Goal: Information Seeking & Learning: Learn about a topic

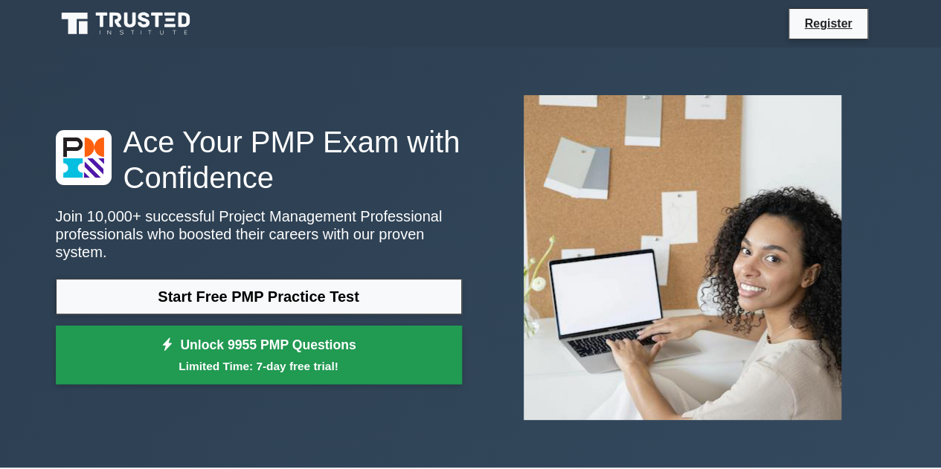
click at [314, 347] on link "Unlock 9955 PMP Questions Limited Time: 7-day free trial!" at bounding box center [259, 356] width 406 height 60
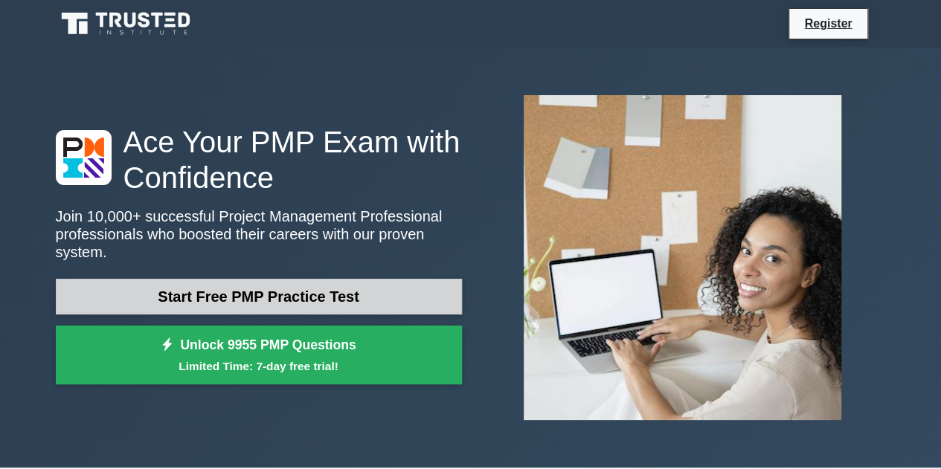
click at [205, 286] on link "Start Free PMP Practice Test" at bounding box center [259, 297] width 406 height 36
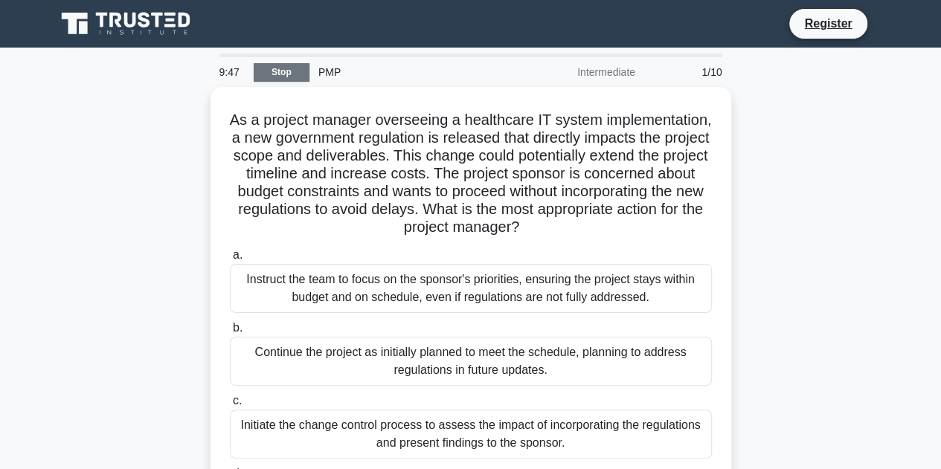
click at [279, 74] on link "Stop" at bounding box center [282, 72] width 56 height 19
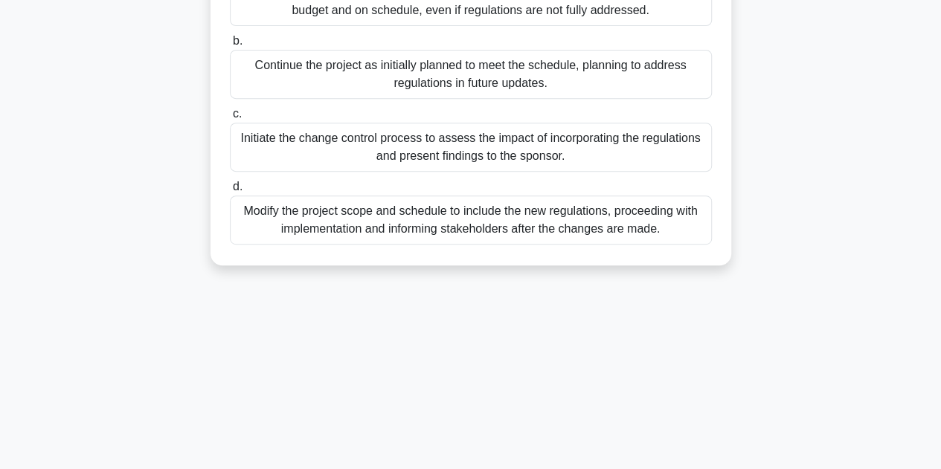
scroll to position [298, 0]
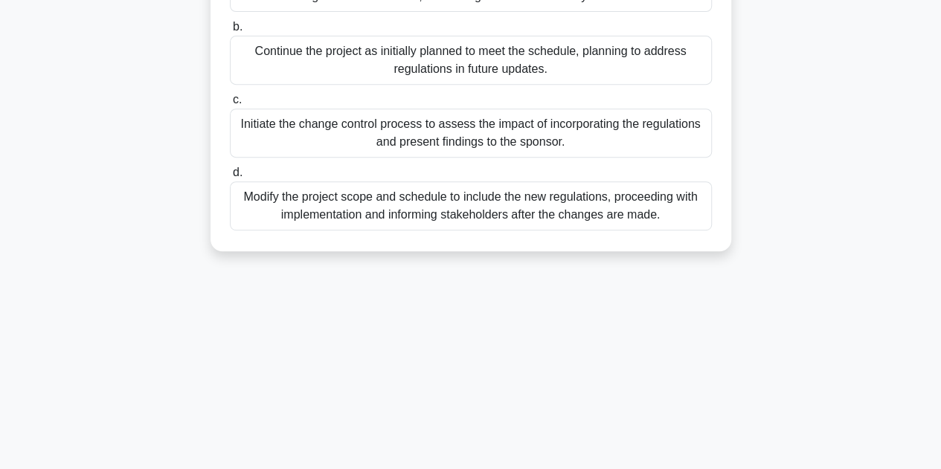
click at [278, 199] on div "Modify the project scope and schedule to include the new regulations, proceedin…" at bounding box center [471, 206] width 482 height 49
click at [230, 178] on input "d. Modify the project scope and schedule to include the new regulations, procee…" at bounding box center [230, 173] width 0 height 10
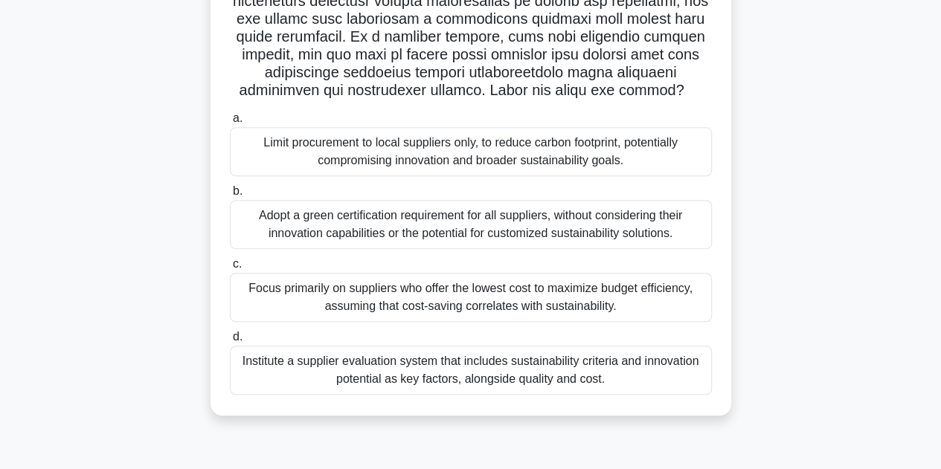
click at [278, 200] on div "Adopt a green certification requirement for all suppliers, without considering …" at bounding box center [471, 224] width 482 height 49
click at [230, 196] on input "b. Adopt a green certification requirement for all suppliers, without consideri…" at bounding box center [230, 192] width 0 height 10
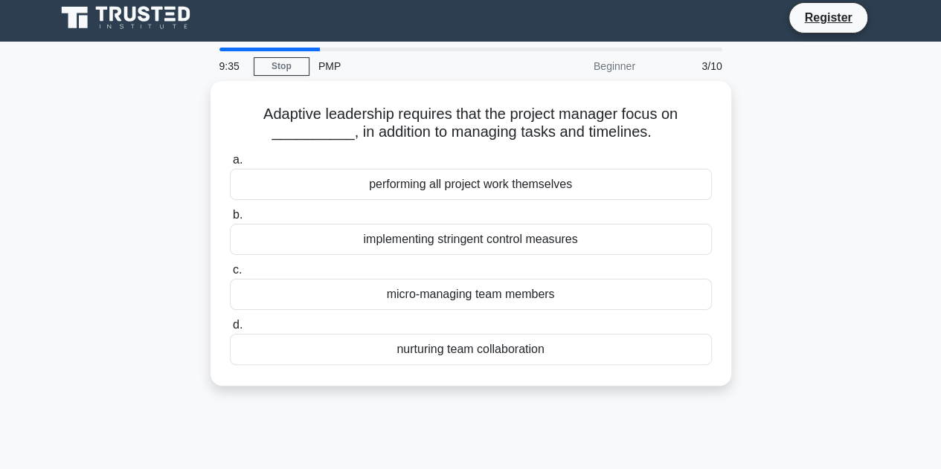
scroll to position [0, 0]
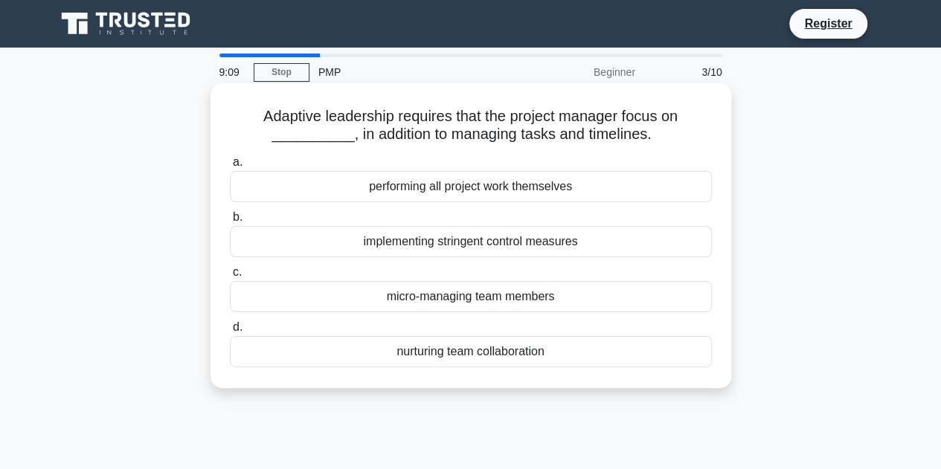
click at [463, 304] on div "micro-managing team members" at bounding box center [471, 296] width 482 height 31
click at [230, 278] on input "c. micro-managing team members" at bounding box center [230, 273] width 0 height 10
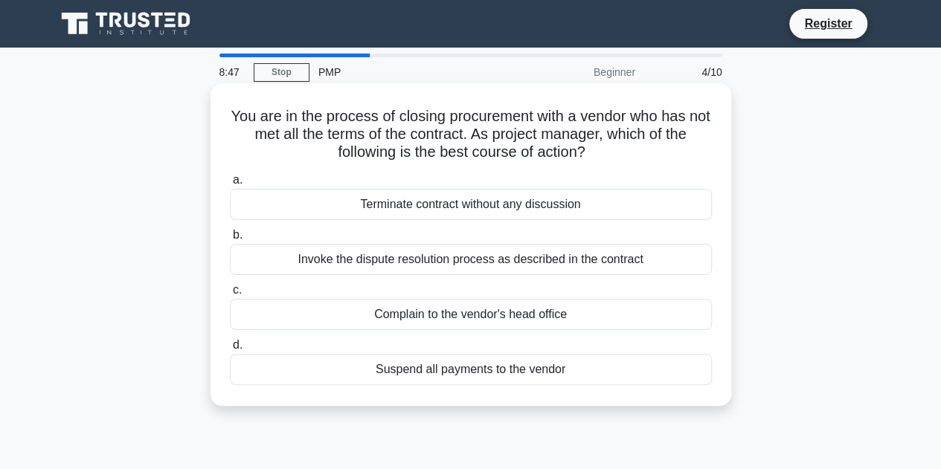
click at [485, 260] on div "Invoke the dispute resolution process as described in the contract" at bounding box center [471, 259] width 482 height 31
click at [230, 240] on input "b. Invoke the dispute resolution process as described in the contract" at bounding box center [230, 236] width 0 height 10
